Goal: Check status: Check status

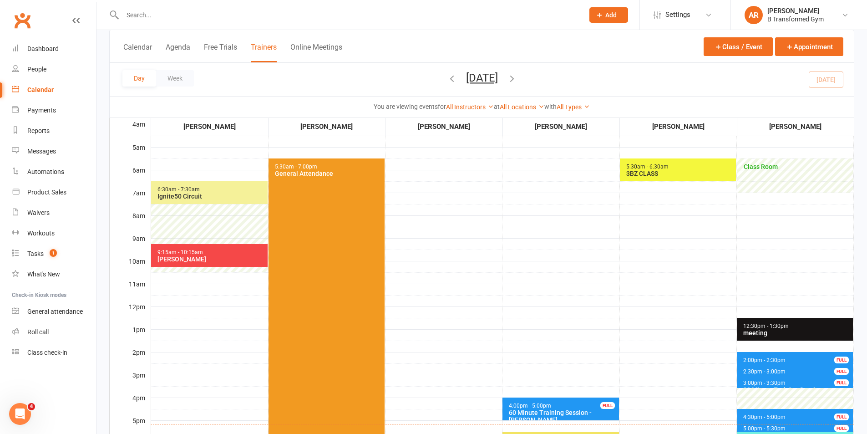
scroll to position [228, 0]
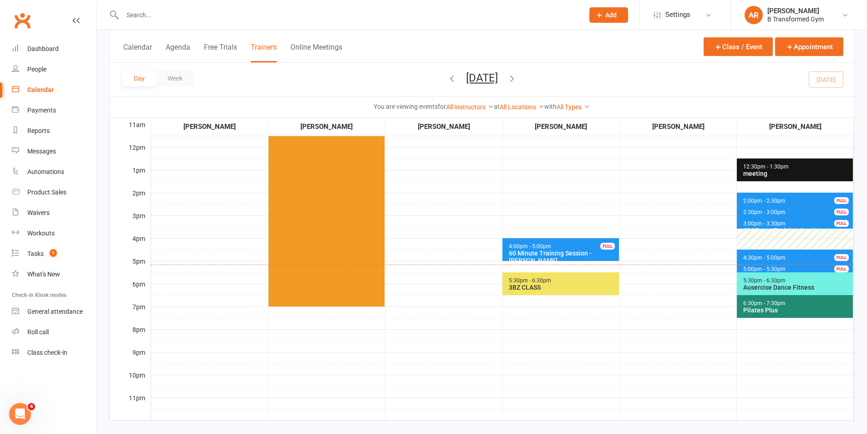
click at [579, 254] on div "60 Minute Training Session - [PERSON_NAME]" at bounding box center [562, 256] width 108 height 15
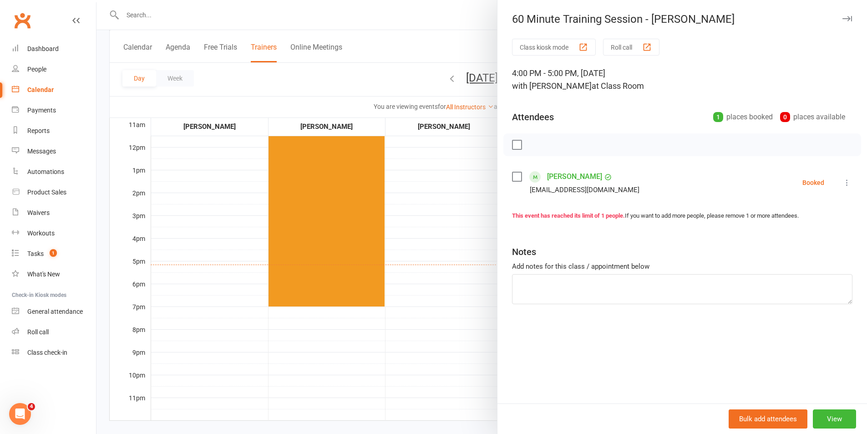
click at [515, 143] on label at bounding box center [516, 144] width 9 height 9
click at [533, 146] on icon "button" at bounding box center [537, 145] width 10 height 10
click at [407, 15] on div at bounding box center [482, 217] width 771 height 434
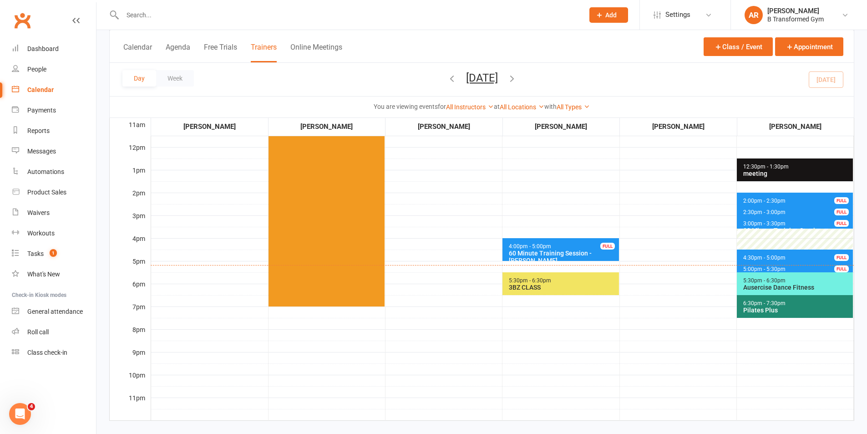
click at [566, 289] on div "3BZ CLASS" at bounding box center [562, 287] width 108 height 7
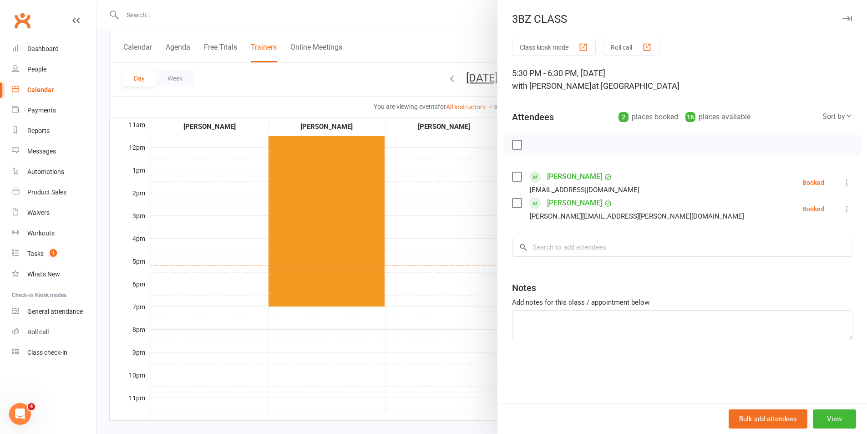
click at [392, 15] on div at bounding box center [482, 217] width 771 height 434
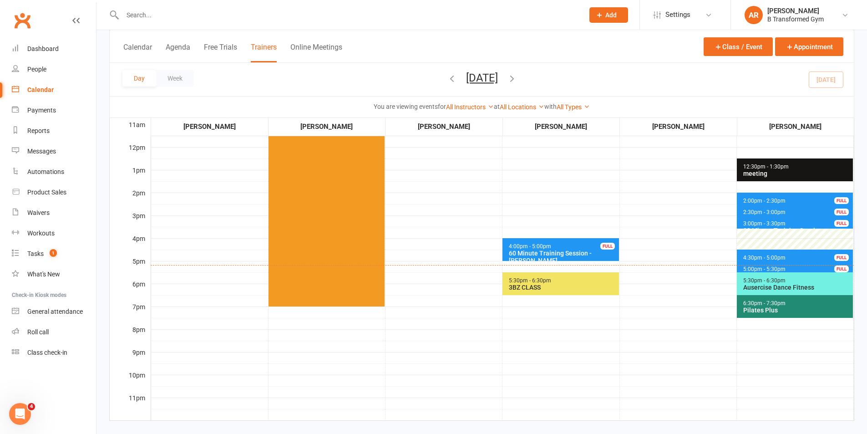
click at [517, 79] on icon "button" at bounding box center [512, 78] width 10 height 10
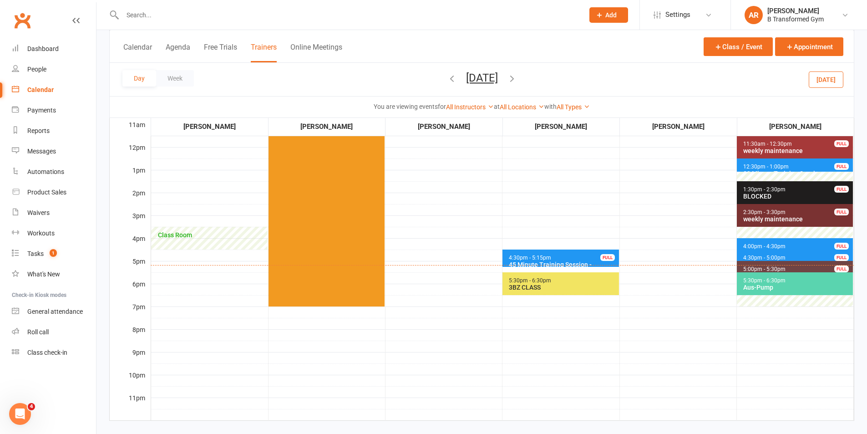
click at [575, 289] on div "3BZ CLASS" at bounding box center [562, 287] width 108 height 7
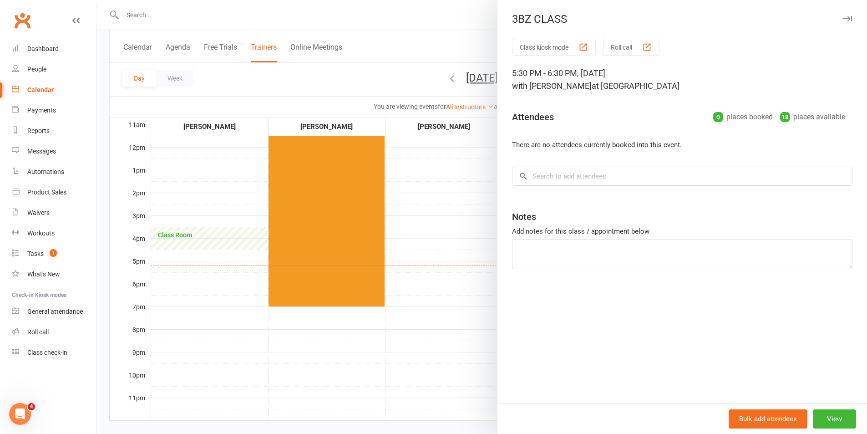
click at [416, 33] on div at bounding box center [482, 217] width 771 height 434
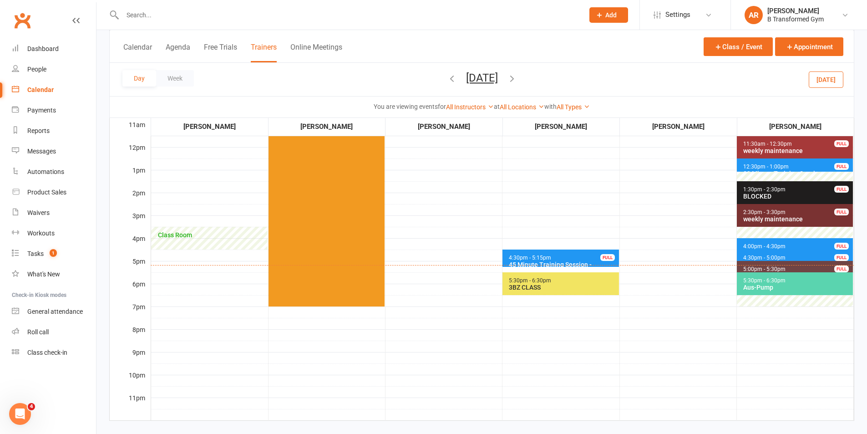
click at [447, 79] on icon "button" at bounding box center [452, 78] width 10 height 10
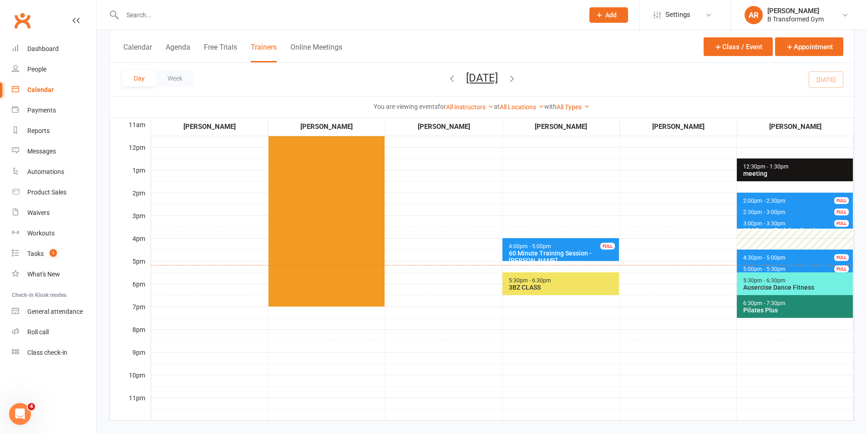
click at [582, 246] on span "4:00pm - 5:00pm 60 Minute Training Session - [GEOGRAPHIC_DATA][PERSON_NAME] FULL" at bounding box center [561, 249] width 116 height 23
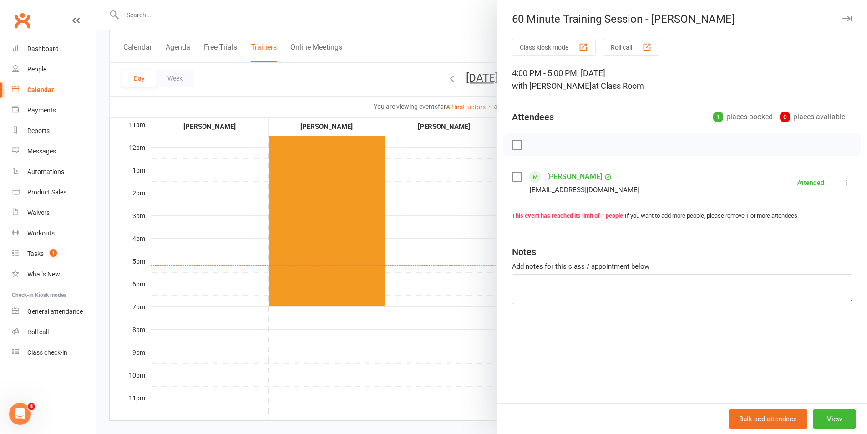
click at [409, 41] on div at bounding box center [482, 217] width 771 height 434
